Goal: Transaction & Acquisition: Book appointment/travel/reservation

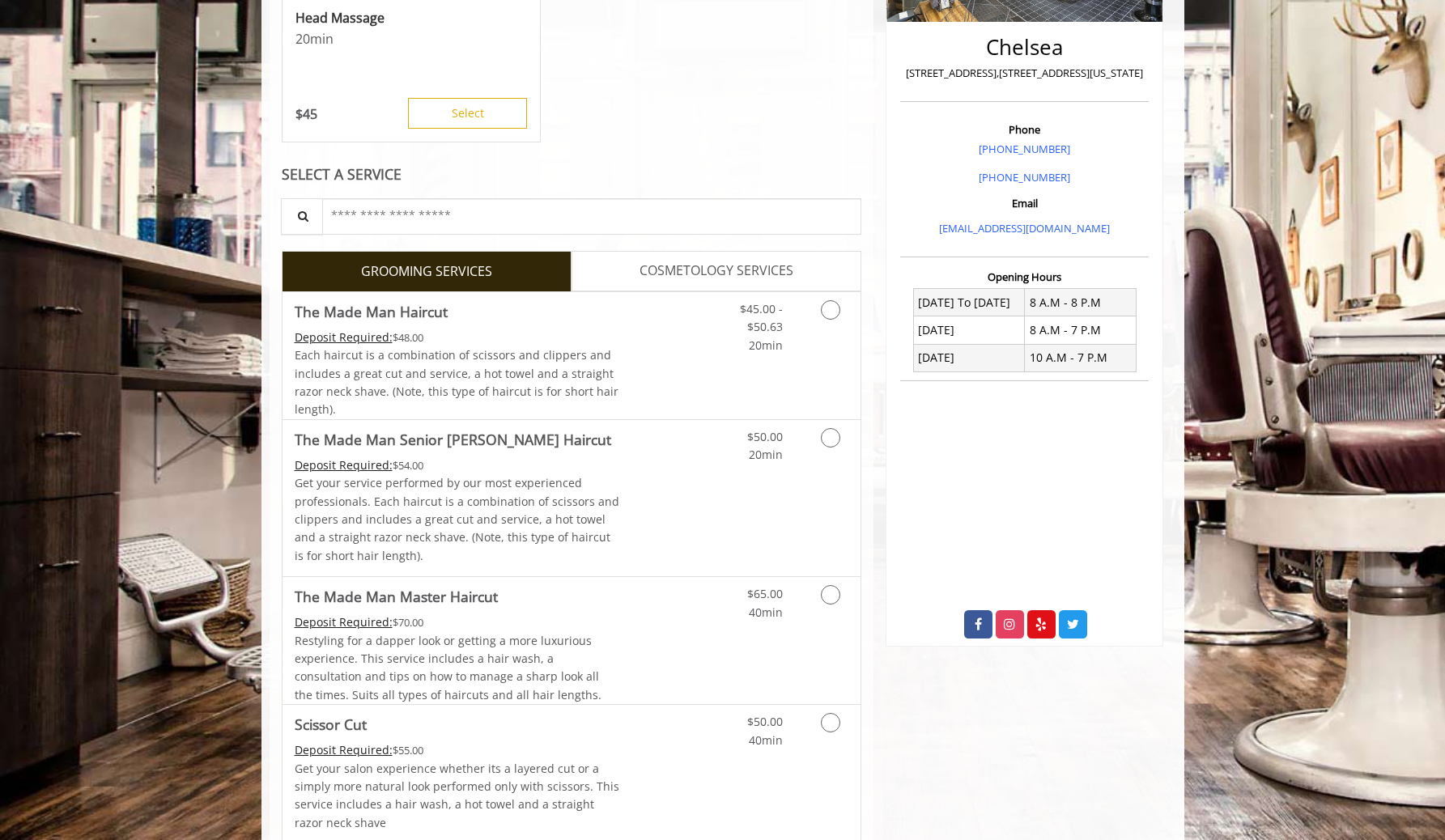
scroll to position [382, 0]
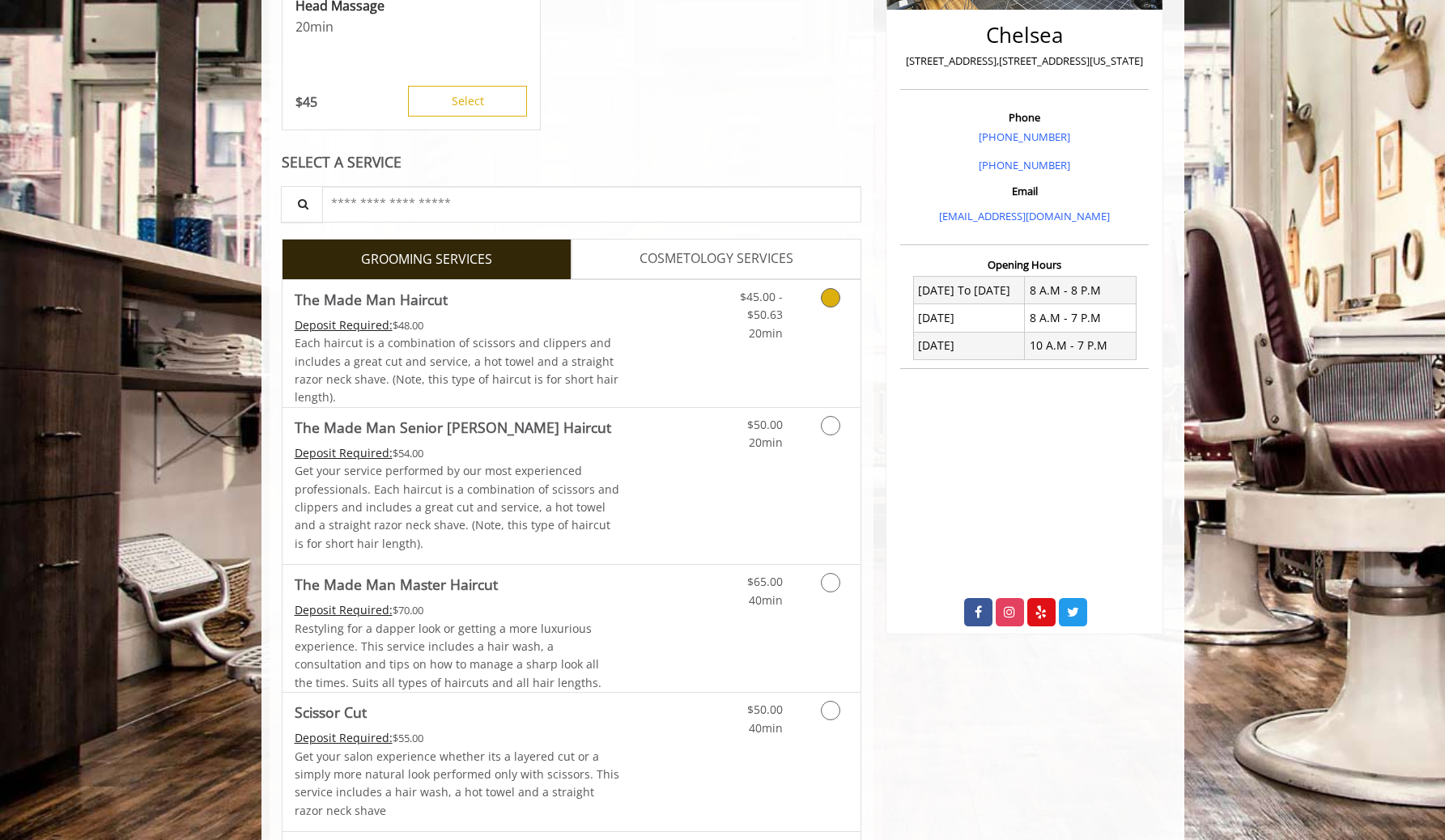
click at [692, 368] on link "Discounted Price" at bounding box center [667, 343] width 96 height 127
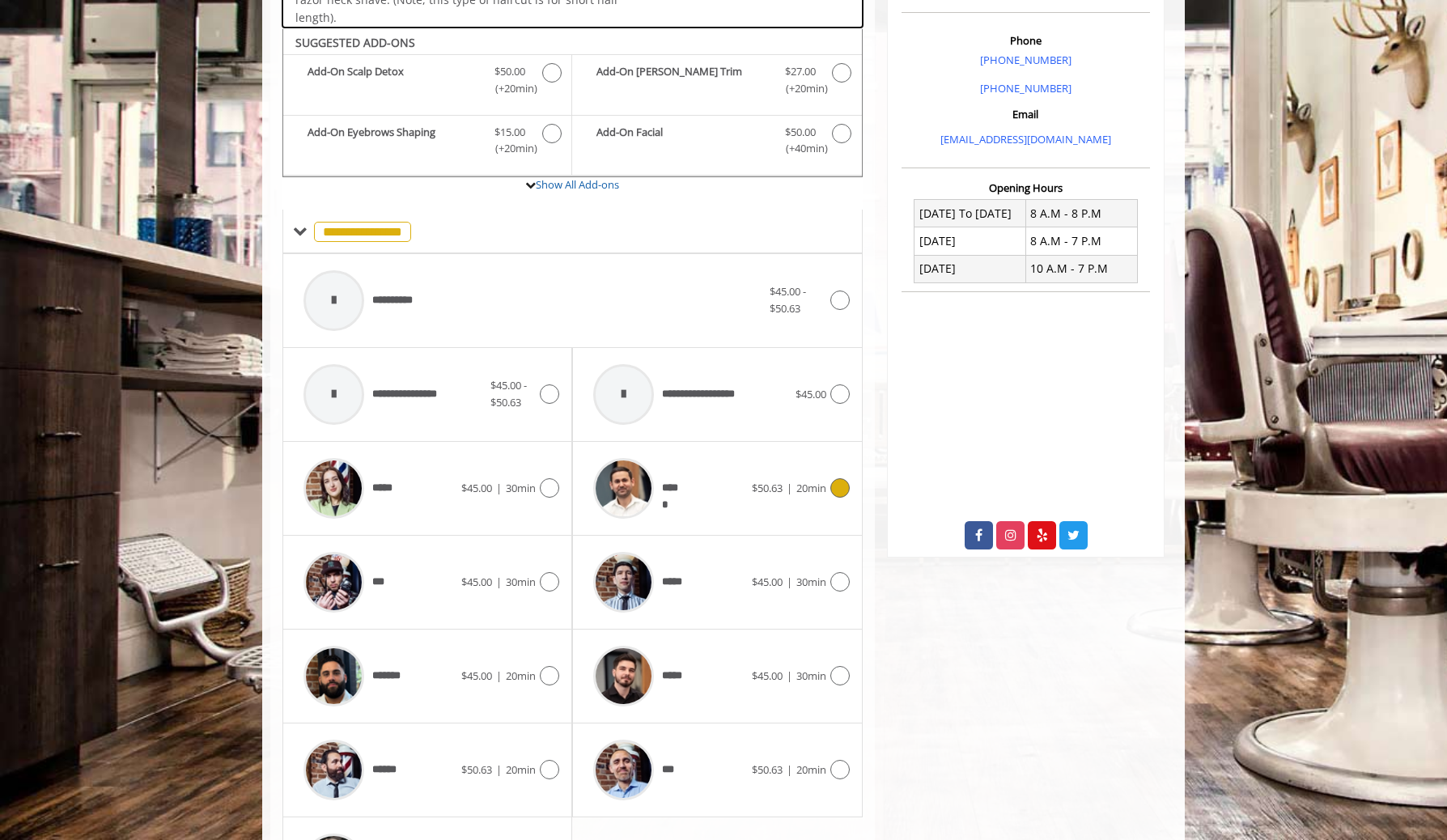
scroll to position [486, 0]
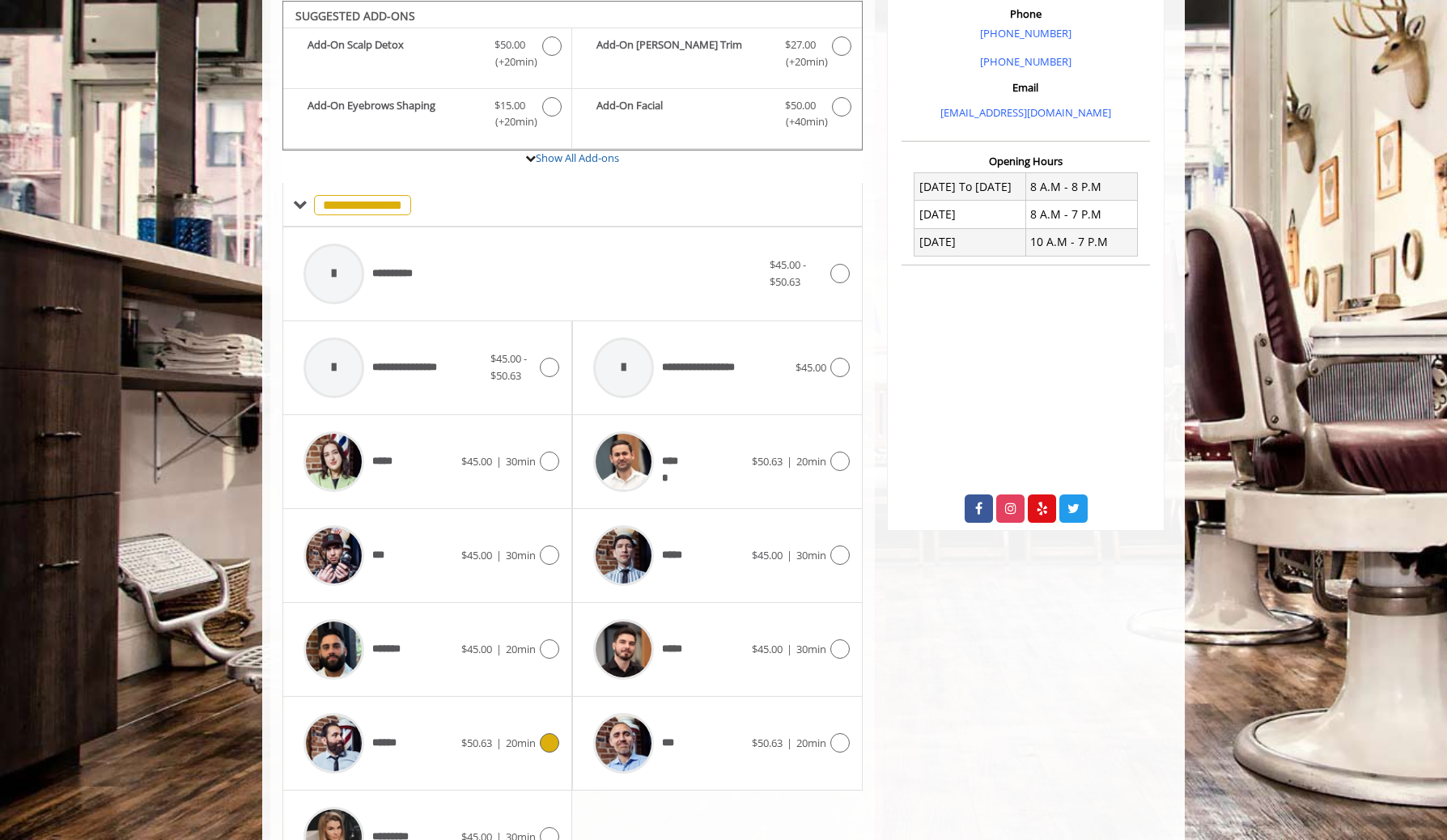
click at [464, 736] on span "$50.63" at bounding box center [476, 742] width 31 height 15
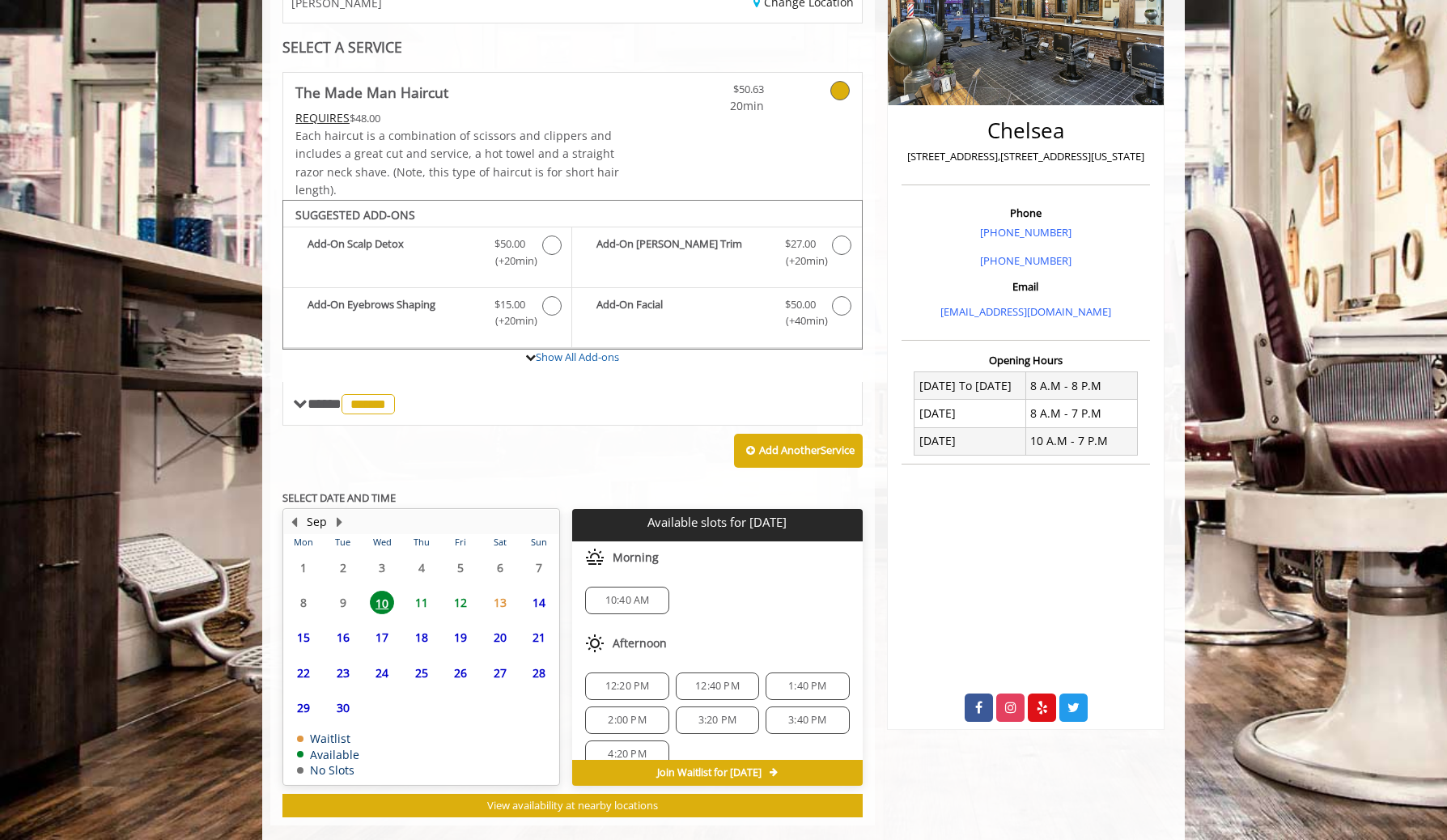
scroll to position [310, 0]
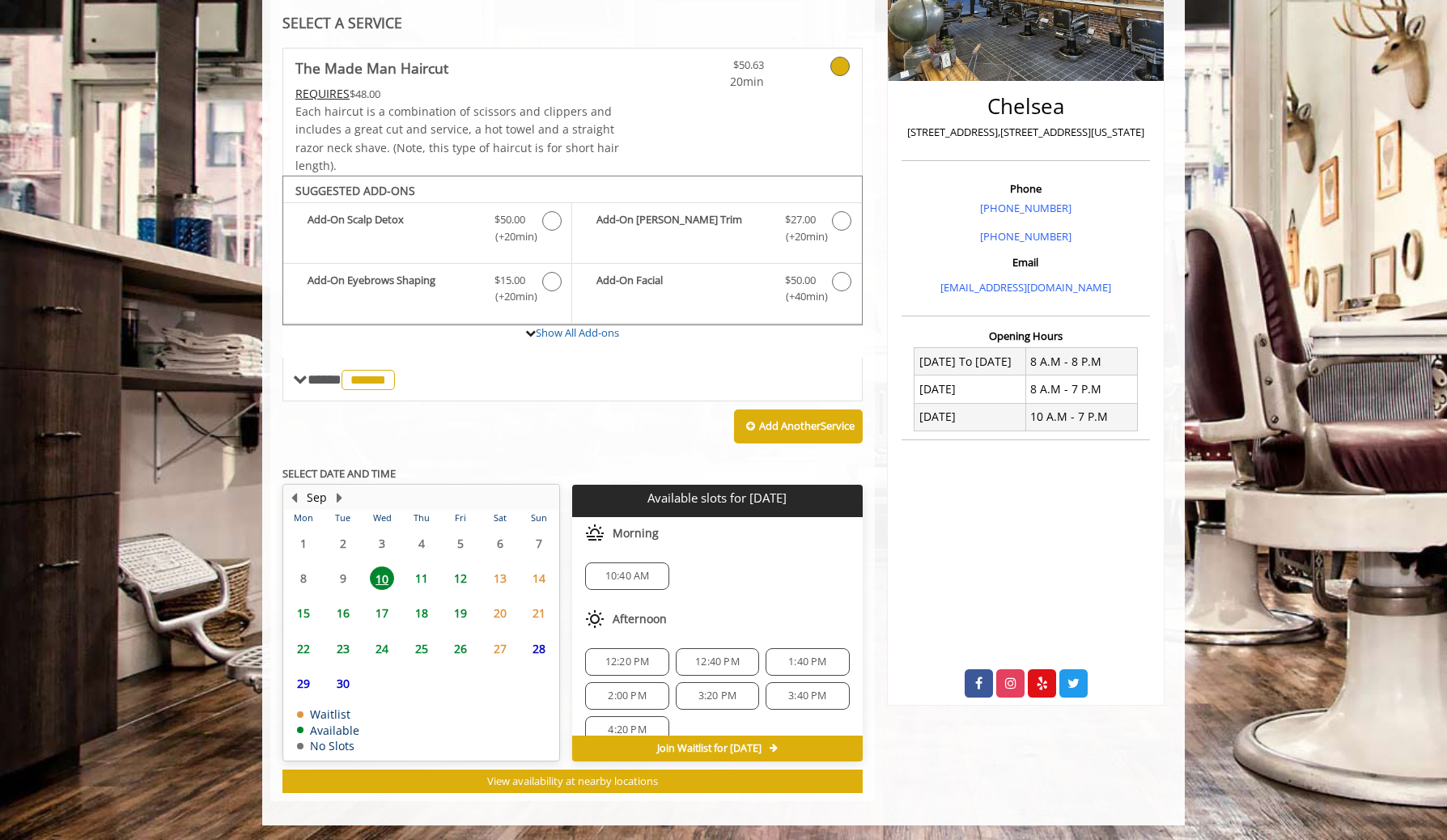
click at [422, 580] on span "11" at bounding box center [422, 578] width 25 height 24
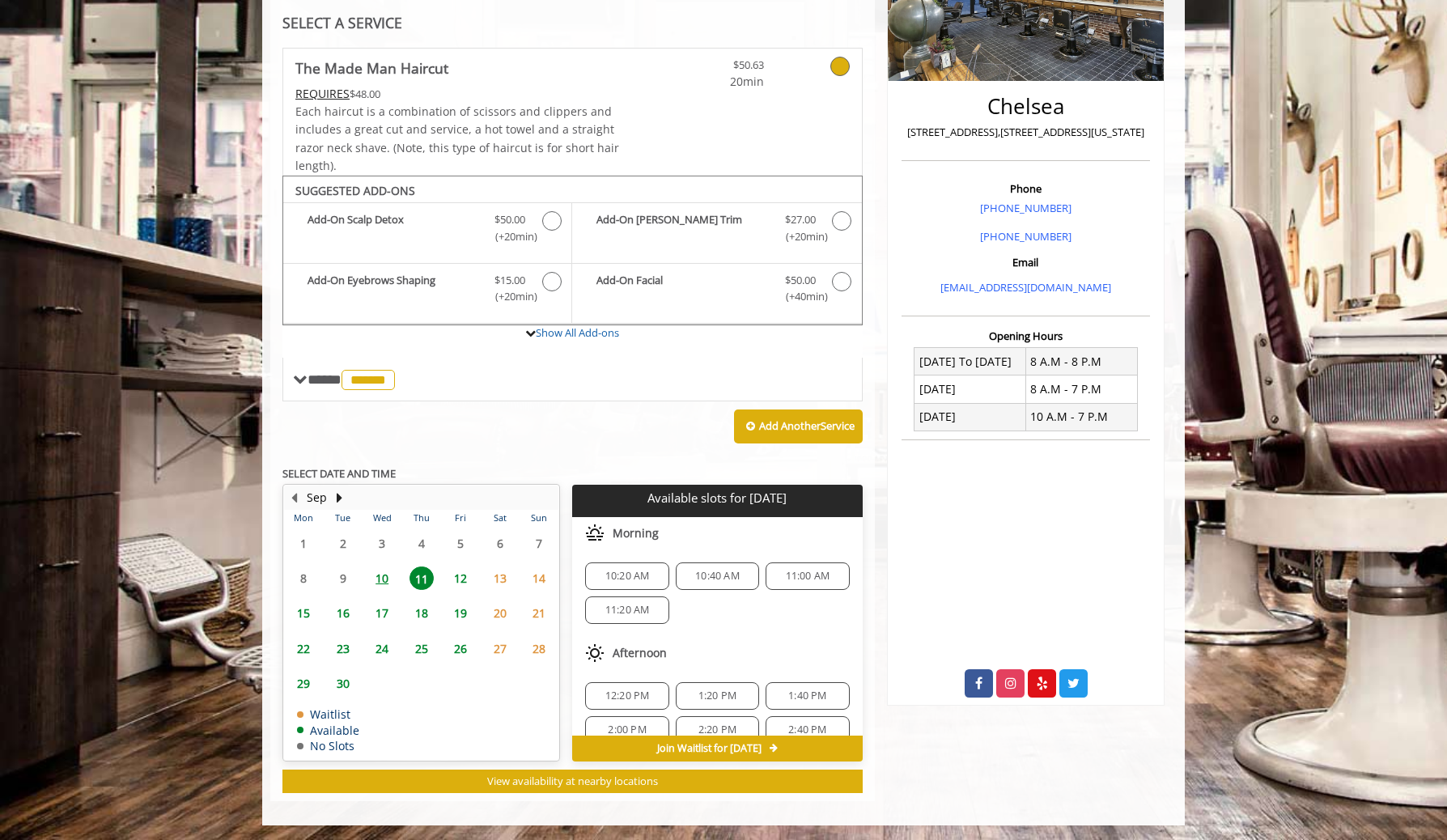
scroll to position [175, 0]
click at [633, 679] on span "6:00 PM" at bounding box center [626, 675] width 38 height 13
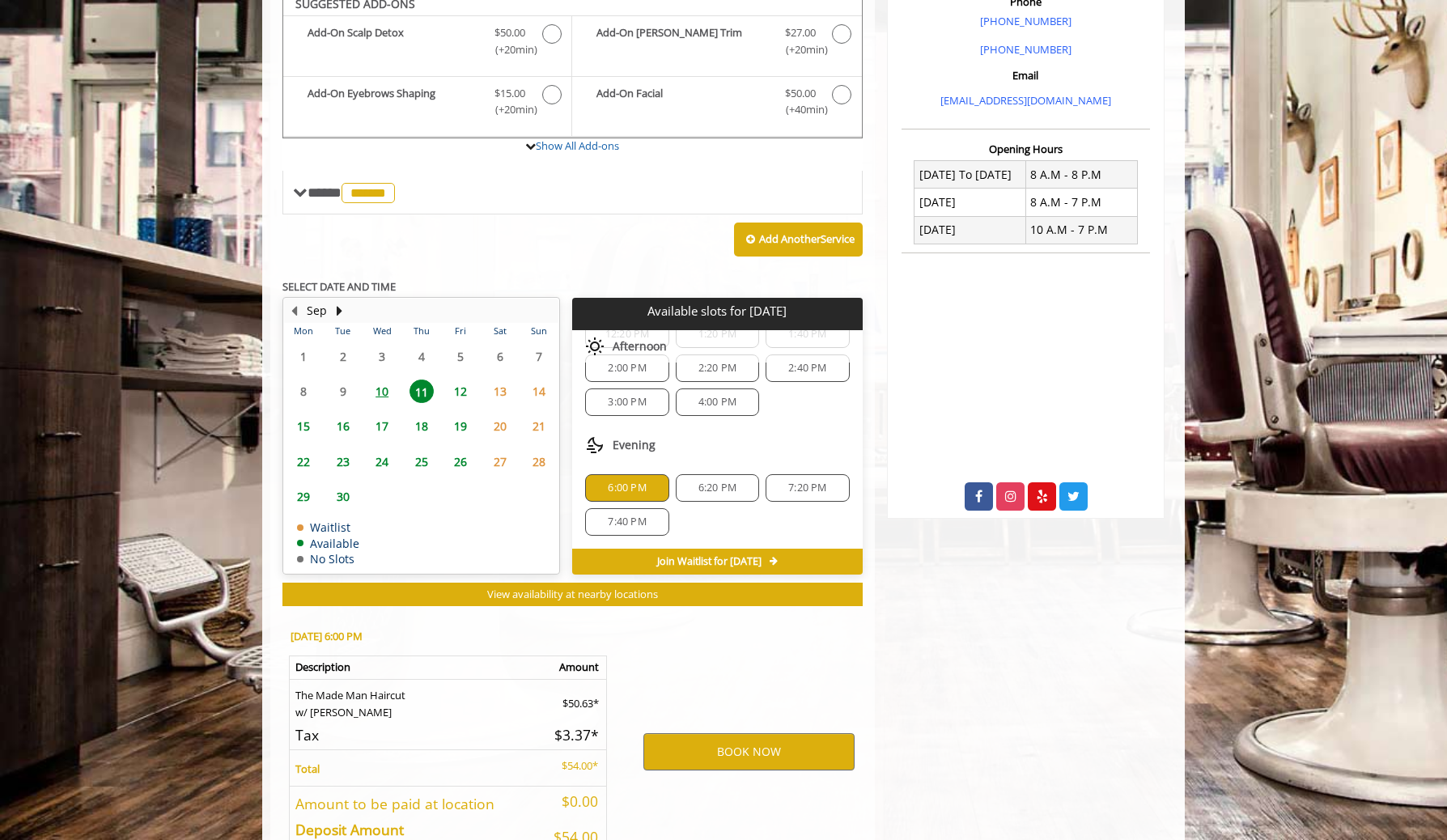
scroll to position [603, 0]
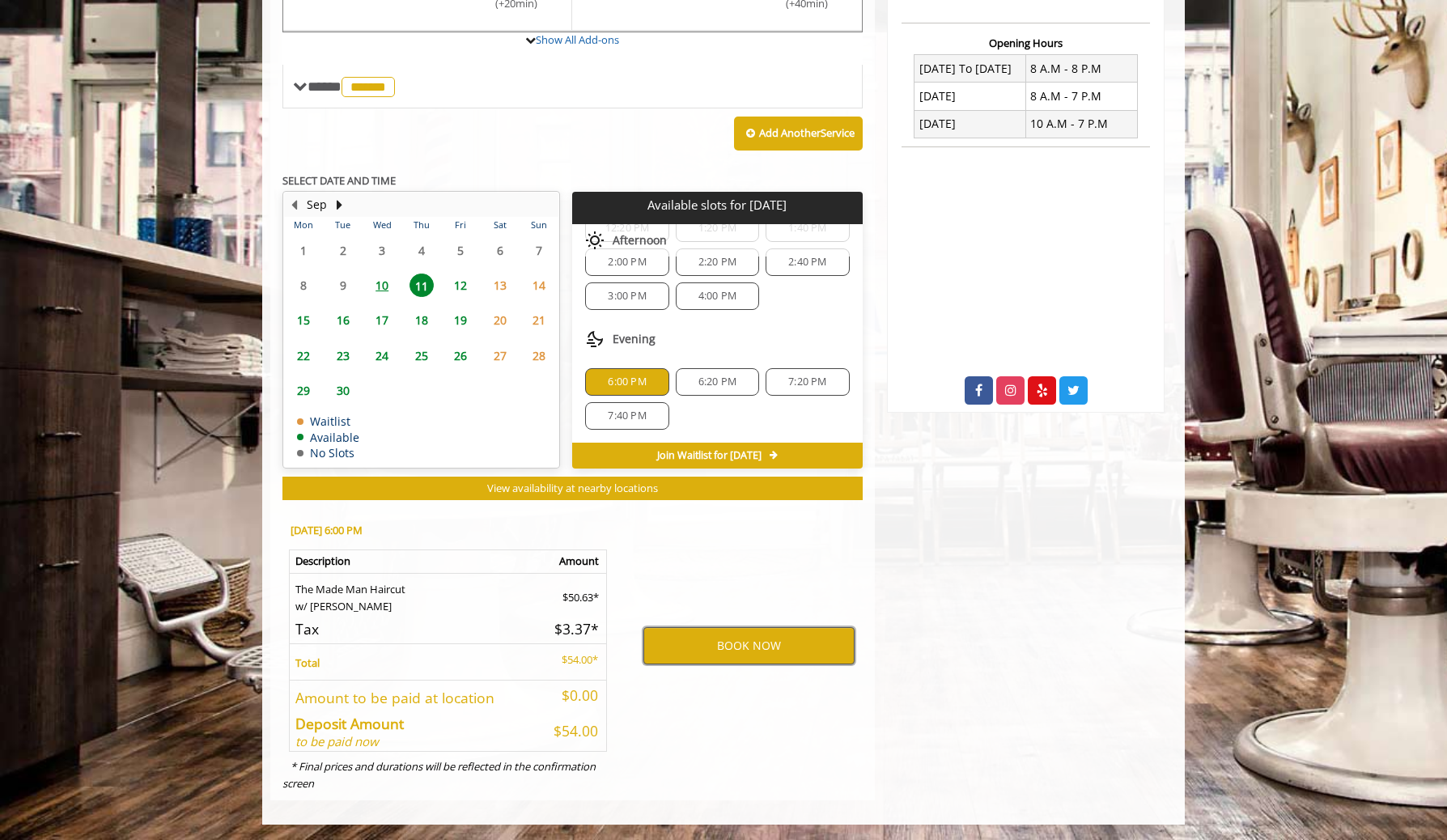
click at [739, 650] on button "BOOK NOW" at bounding box center [749, 646] width 211 height 37
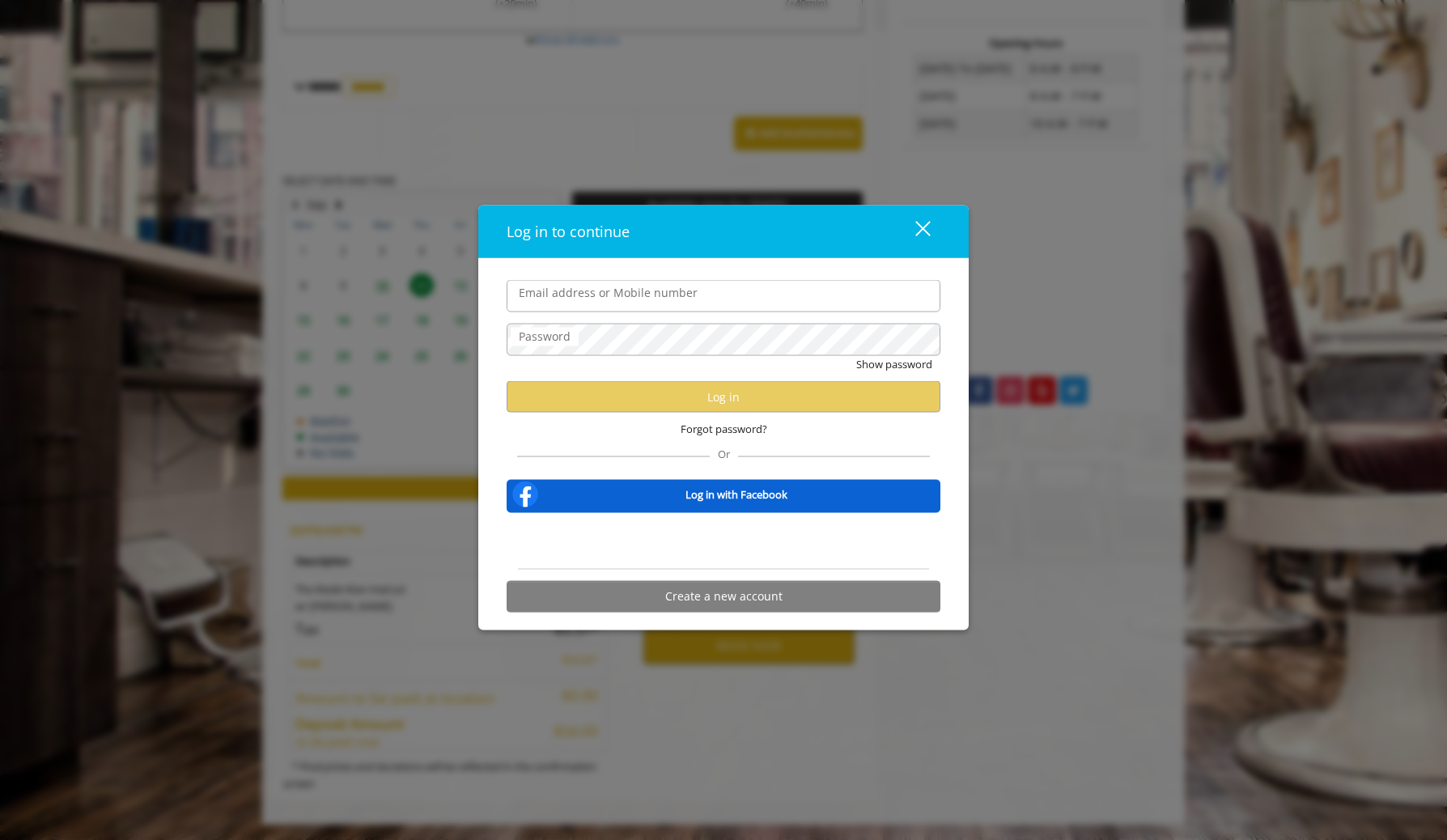
click at [622, 302] on input "Email address or Mobile number" at bounding box center [723, 296] width 434 height 33
type input "**********"
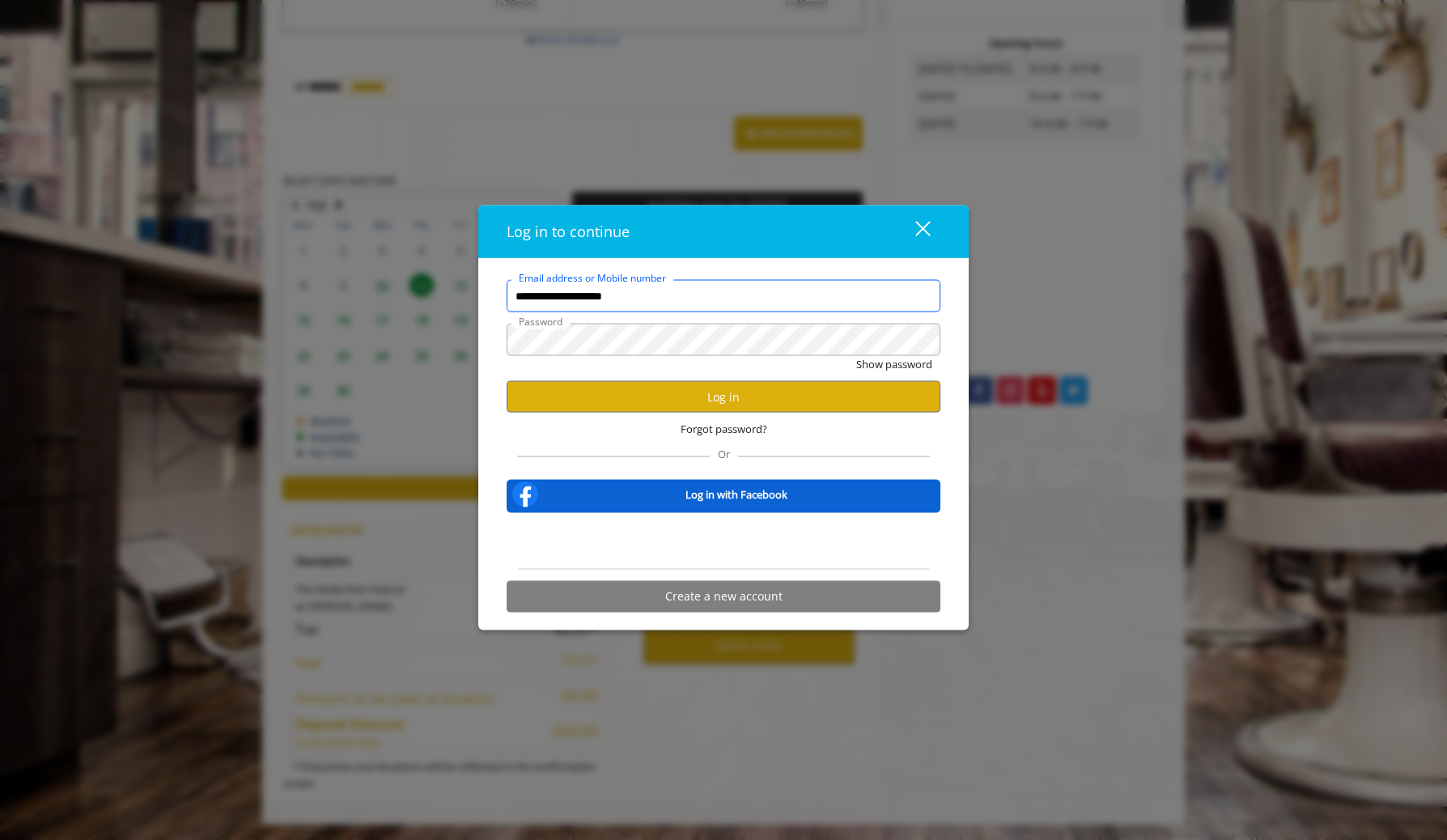
scroll to position [0, 0]
click at [669, 390] on button "Log in" at bounding box center [723, 397] width 434 height 32
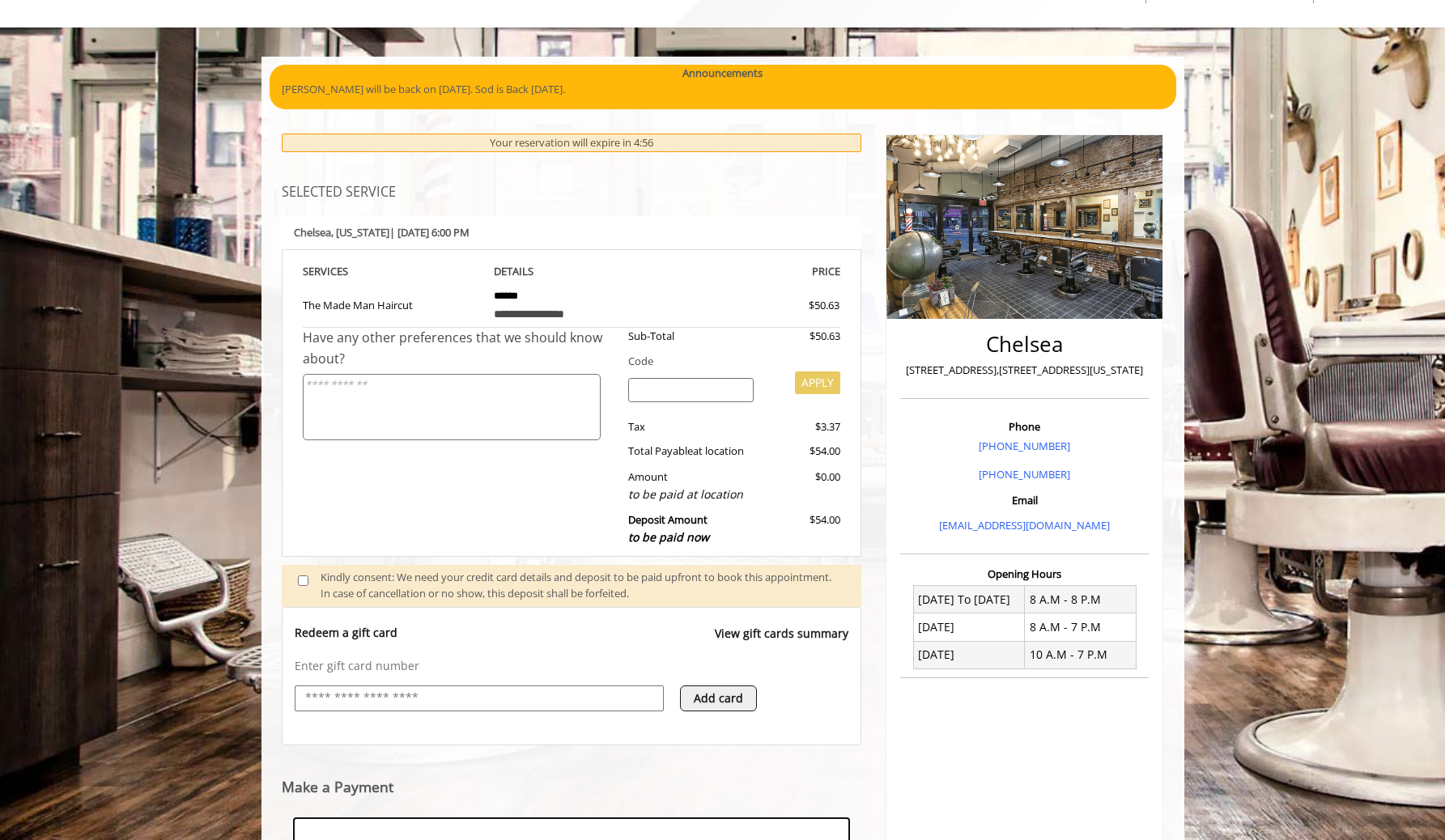
scroll to position [320, 0]
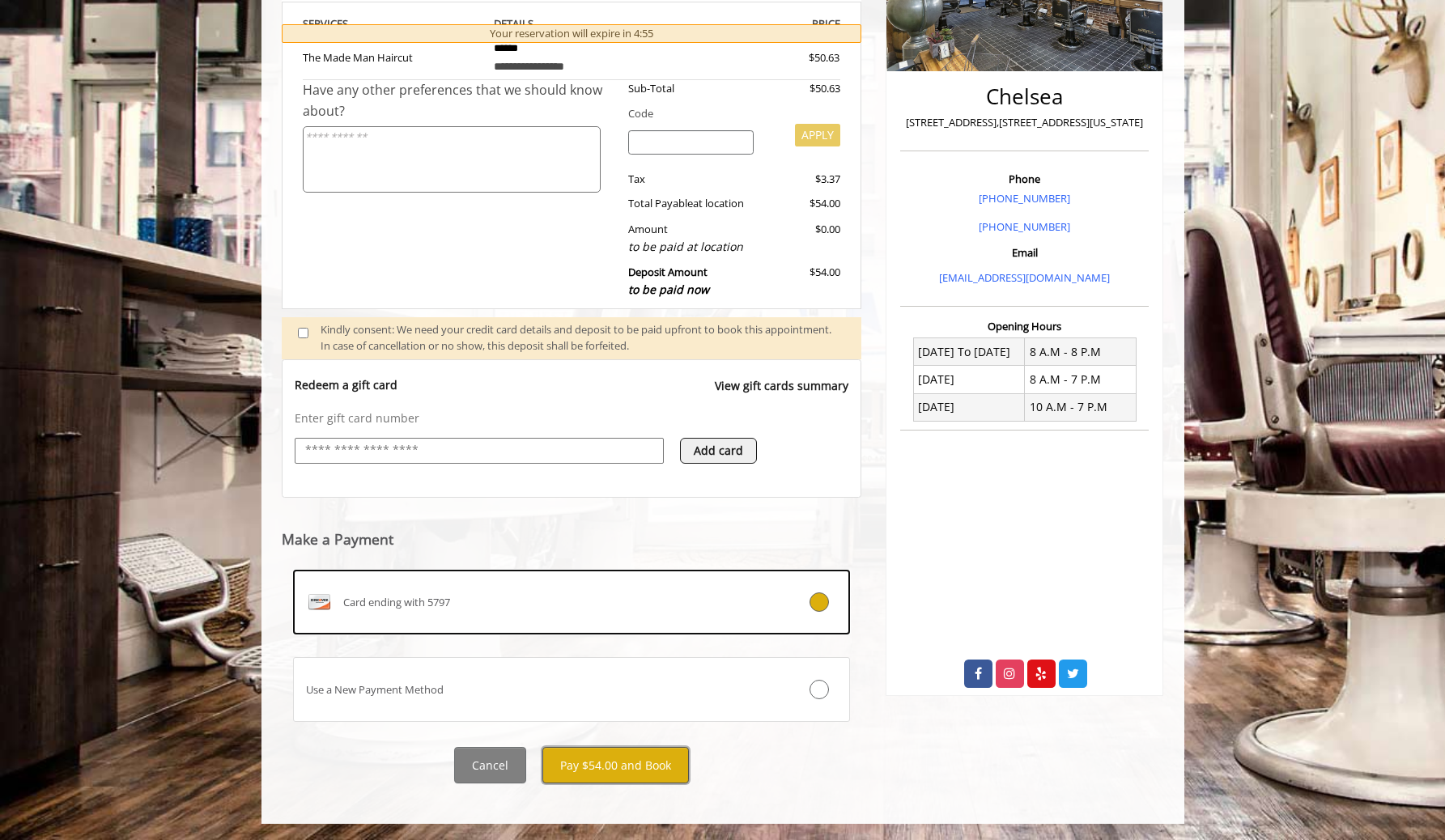
click at [609, 763] on button "Pay $54.00 and Book" at bounding box center [615, 764] width 147 height 36
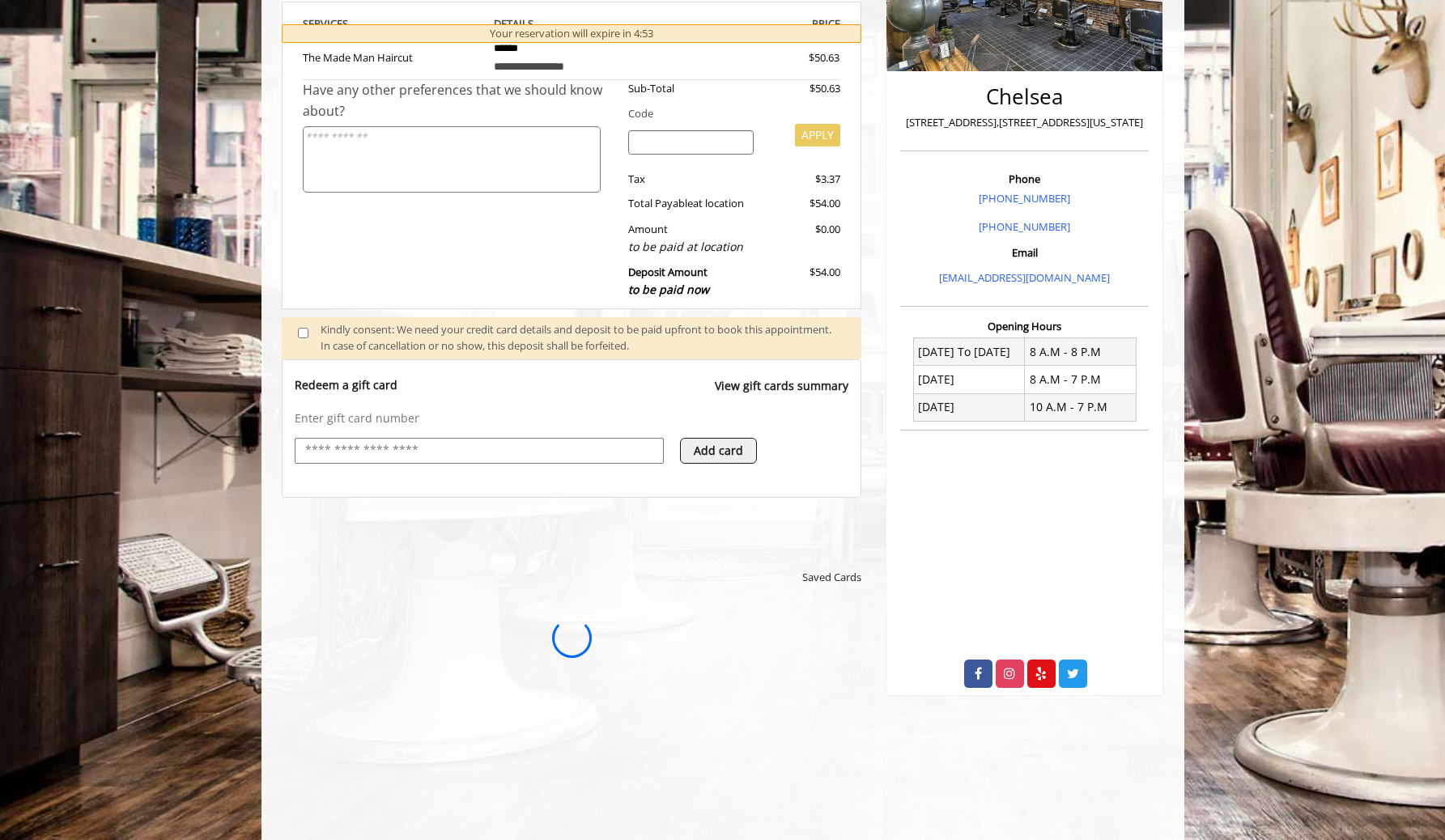
scroll to position [0, 0]
